Goal: Transaction & Acquisition: Download file/media

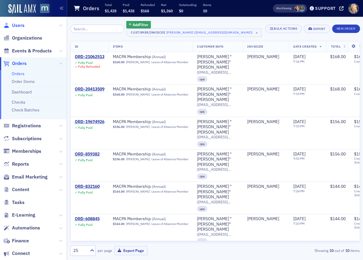
click at [17, 27] on span "Users" at bounding box center [18, 25] width 13 height 7
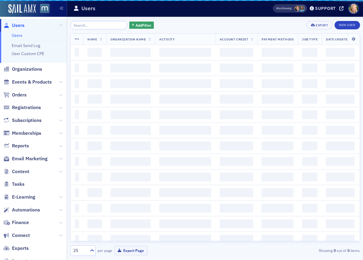
click at [101, 25] on input "search" at bounding box center [98, 25] width 57 height 8
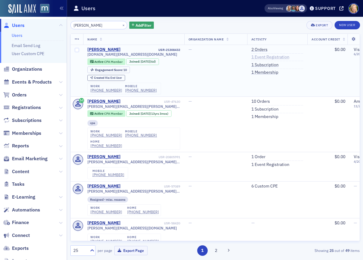
type input "tiffany mckinney"
click at [264, 57] on link "1 Event Registration" at bounding box center [271, 57] width 38 height 5
click at [259, 50] on link "2 Orders" at bounding box center [260, 49] width 16 height 5
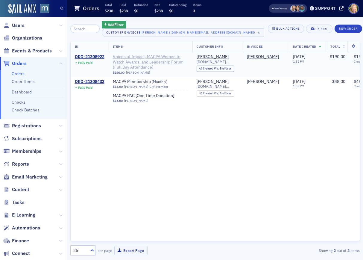
click at [154, 59] on span "Voices of Impact, MACPA Women to Watch Awards, and Leadership Forum (Full Day A…" at bounding box center [151, 62] width 76 height 16
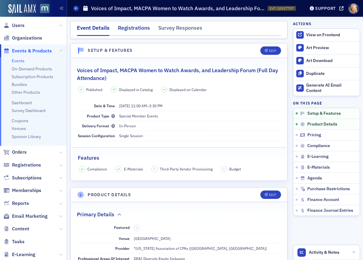
click at [142, 28] on div "Registrations" at bounding box center [134, 29] width 32 height 11
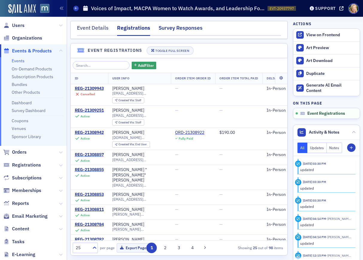
click at [185, 25] on div "Survey Responses" at bounding box center [181, 29] width 44 height 11
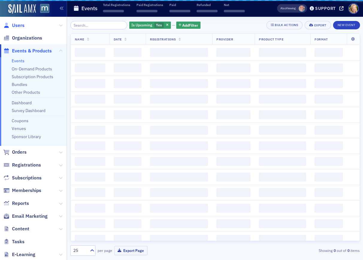
click at [16, 27] on span "Users" at bounding box center [18, 25] width 13 height 7
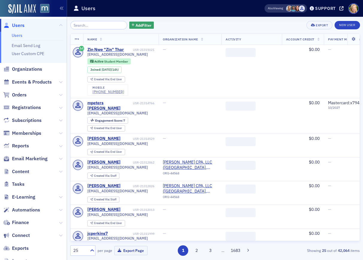
click at [95, 29] on div "Add Filter Export New User Name Organization Name Activity Account Credit Payme…" at bounding box center [215, 138] width 290 height 235
click at [96, 25] on input "search" at bounding box center [98, 25] width 57 height 8
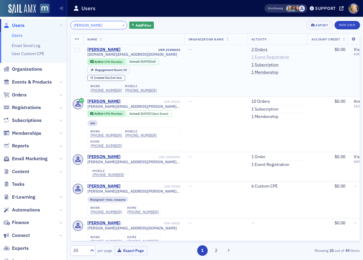
type input "tiffany mckinney"
click at [266, 58] on link "1 Event Registration" at bounding box center [271, 57] width 38 height 5
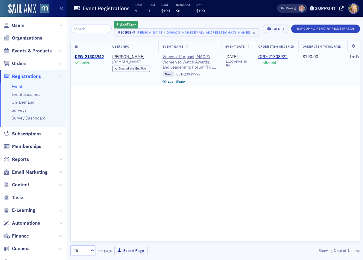
click at [87, 57] on div "REG-21308942" at bounding box center [89, 56] width 29 height 5
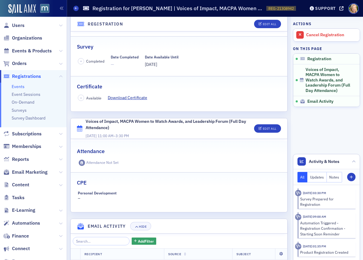
scroll to position [96, 0]
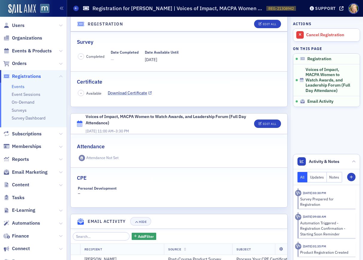
click at [120, 92] on link "Download Certificate" at bounding box center [130, 93] width 44 height 6
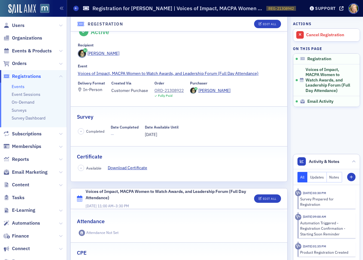
scroll to position [0, 0]
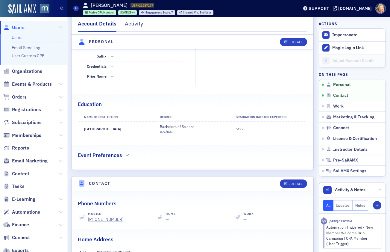
scroll to position [125, 0]
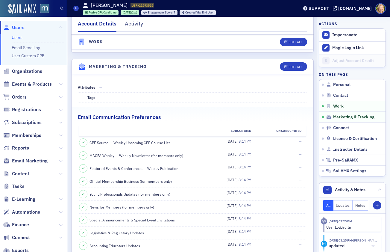
scroll to position [625, 0]
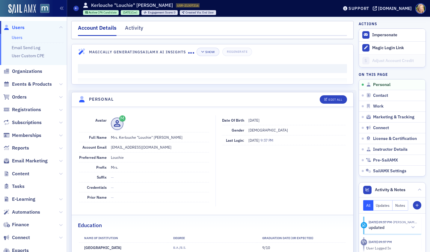
drag, startPoint x: 183, startPoint y: 138, endPoint x: 118, endPoint y: 138, distance: 65.0
click at [118, 138] on dd "Mrs. Kerlouche "Louchie" [PERSON_NAME]" at bounding box center [160, 137] width 99 height 10
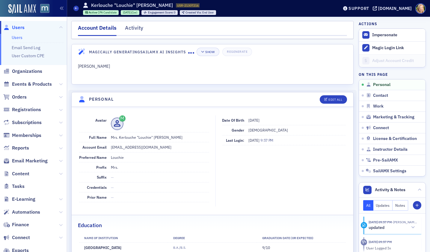
copy dd "Kerlouche "Louchie" [PERSON_NAME]"
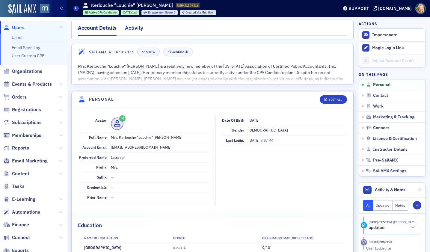
click at [140, 29] on div "Activity" at bounding box center [134, 29] width 18 height 11
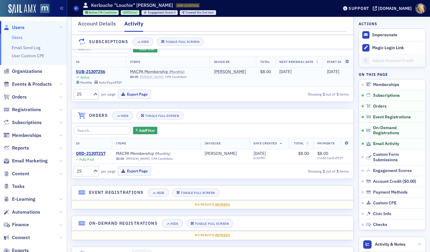
scroll to position [38, 0]
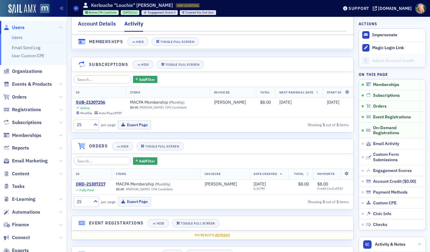
click at [94, 22] on div "Account Details" at bounding box center [97, 25] width 38 height 11
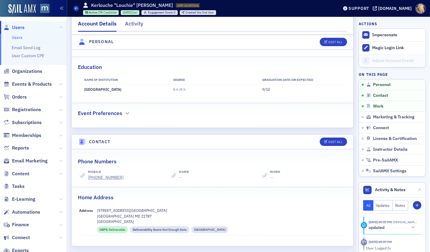
scroll to position [169, 0]
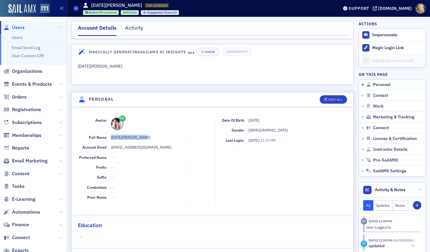
drag, startPoint x: 150, startPoint y: 135, endPoint x: 107, endPoint y: 136, distance: 42.6
click at [107, 136] on div "Full Name Lucia Madlenakova" at bounding box center [144, 137] width 130 height 10
copy div "Lucia Madlenakova"
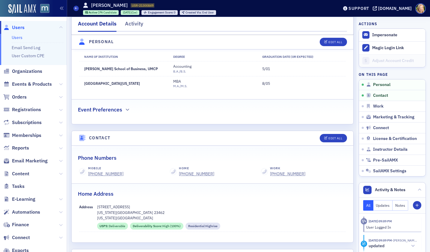
scroll to position [186, 0]
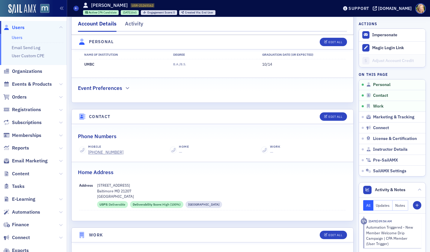
scroll to position [183, 0]
